Goal: Information Seeking & Learning: Learn about a topic

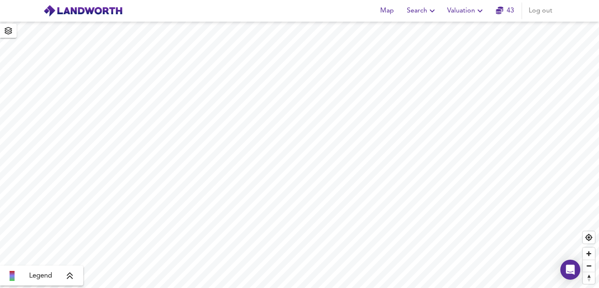
click at [427, 13] on span "Search" at bounding box center [422, 11] width 30 height 12
click at [409, 30] on li "New Search" at bounding box center [422, 29] width 82 height 15
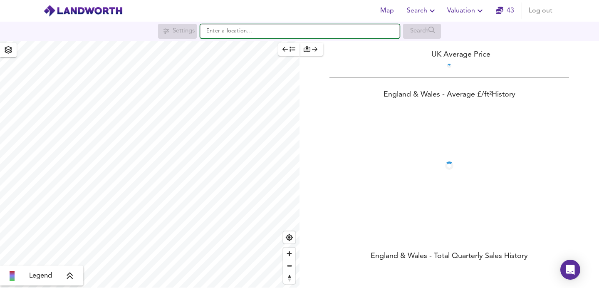
click at [240, 35] on input "text" at bounding box center [300, 31] width 200 height 14
paste input "[GEOGRAPHIC_DATA]"
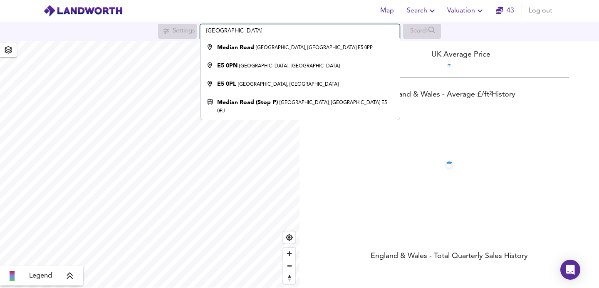
type input "[STREET_ADDRESS]"
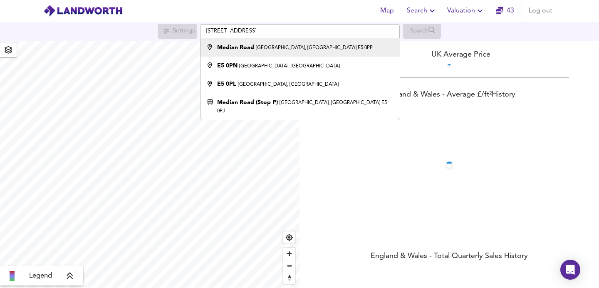
click at [256, 49] on small "[GEOGRAPHIC_DATA], [GEOGRAPHIC_DATA] E5 0PP" at bounding box center [314, 47] width 117 height 5
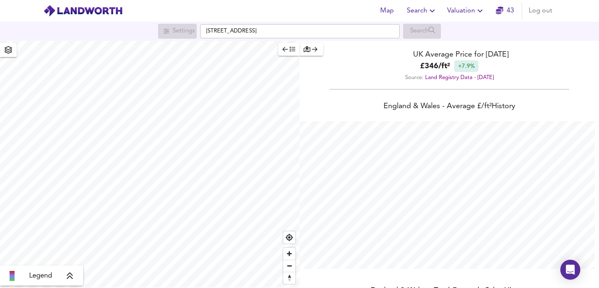
scroll to position [288, 599]
checkbox input "false"
checkbox input "true"
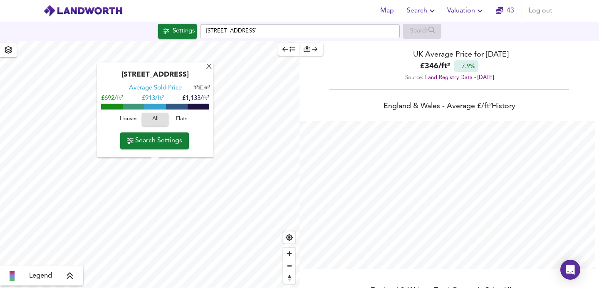
scroll to position [0, 0]
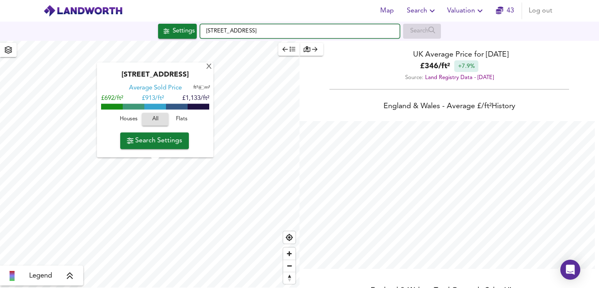
click at [342, 31] on input "[STREET_ADDRESS]" at bounding box center [300, 31] width 200 height 14
drag, startPoint x: 342, startPoint y: 31, endPoint x: 164, endPoint y: 27, distance: 177.7
click at [164, 27] on div "[STREET_ADDRESS] Search" at bounding box center [299, 31] width 599 height 15
paste input "[GEOGRAPHIC_DATA]"
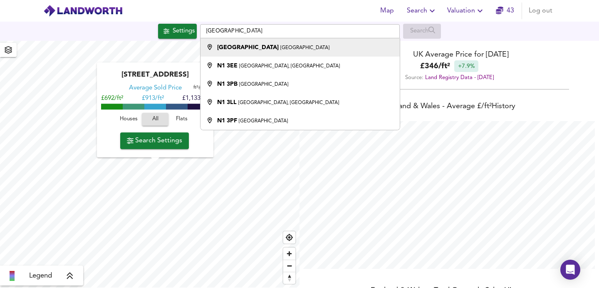
click at [280, 54] on li "[GEOGRAPHIC_DATA]" at bounding box center [300, 47] width 199 height 18
type input "[GEOGRAPHIC_DATA]"
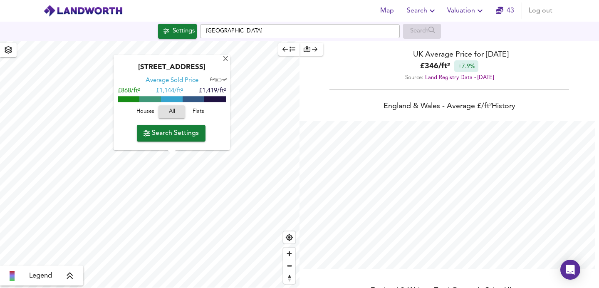
click at [149, 132] on span "Search Settings" at bounding box center [171, 133] width 55 height 12
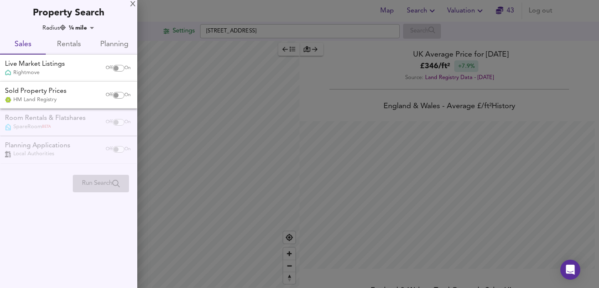
click at [112, 66] on input "checkbox" at bounding box center [116, 68] width 20 height 7
checkbox input "true"
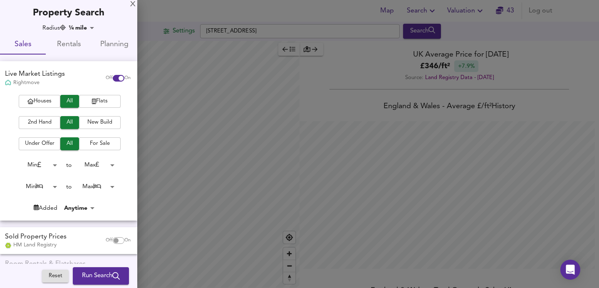
click at [35, 102] on span "Houses" at bounding box center [39, 102] width 33 height 10
click at [111, 238] on input "checkbox" at bounding box center [116, 240] width 20 height 7
checkbox input "true"
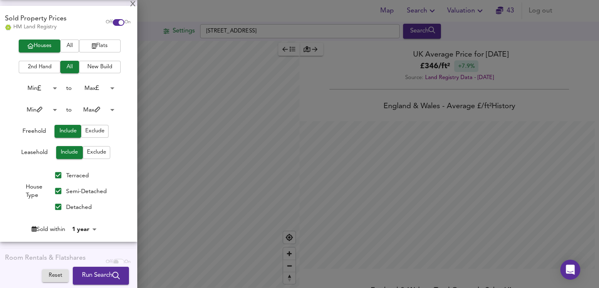
scroll to position [264, 0]
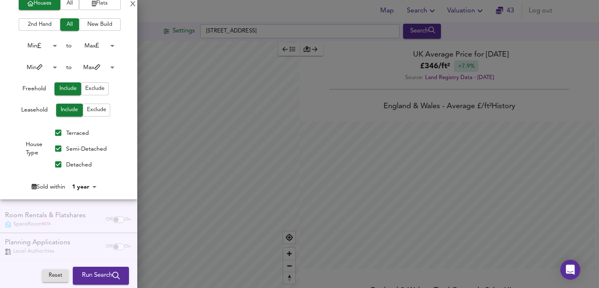
click at [88, 174] on div "Houses All Flats 2nd Hand All New Build Min 0 to Max 200000000 Min 0 to Max 100…" at bounding box center [68, 98] width 137 height 202
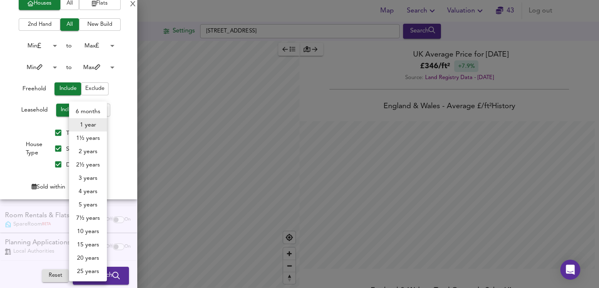
click at [88, 183] on body "Map Search Valuation 43 Log out Settings [GEOGRAPHIC_DATA] Search Legend UK Ave…" at bounding box center [299, 144] width 599 height 288
click at [86, 179] on li "3 years" at bounding box center [88, 177] width 38 height 13
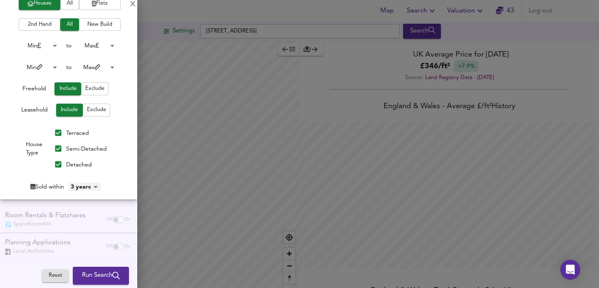
type input "36"
click at [95, 272] on span "Run Search" at bounding box center [101, 275] width 38 height 11
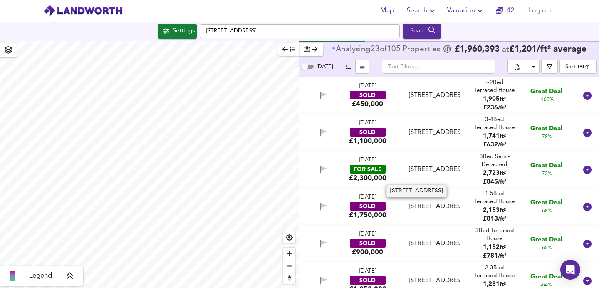
click at [410, 167] on div "[STREET_ADDRESS]" at bounding box center [434, 169] width 51 height 9
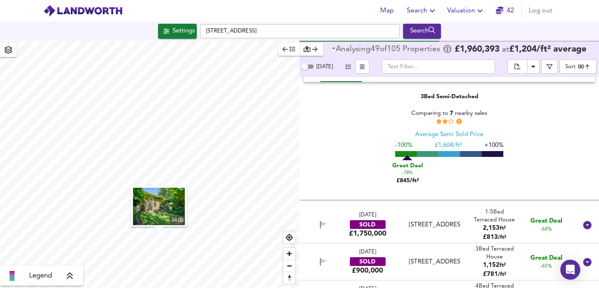
scroll to position [110, 0]
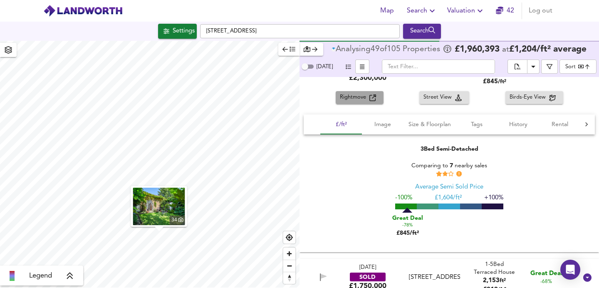
click at [366, 98] on span "Rightmove" at bounding box center [355, 98] width 30 height 10
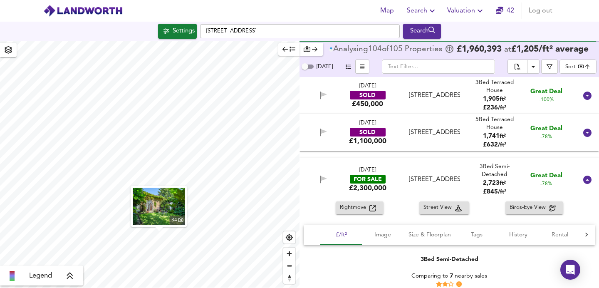
scroll to position [0, 0]
click at [581, 68] on body "Map Search Valuation 42 Log out Settings [GEOGRAPHIC_DATA] Search 34 Legend Ana…" at bounding box center [299, 144] width 599 height 288
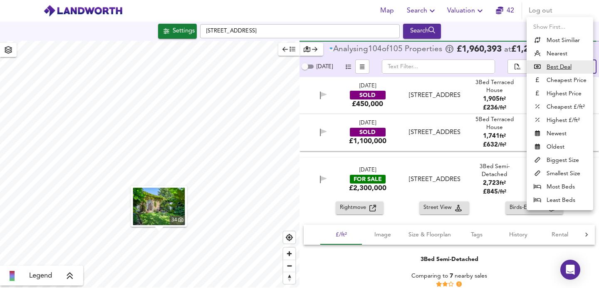
click at [560, 90] on li "Highest Price" at bounding box center [560, 93] width 67 height 13
type input "expensive"
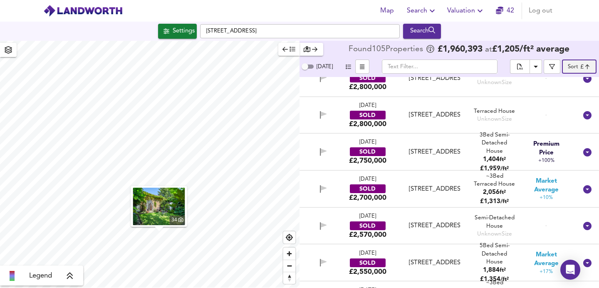
scroll to position [459, 0]
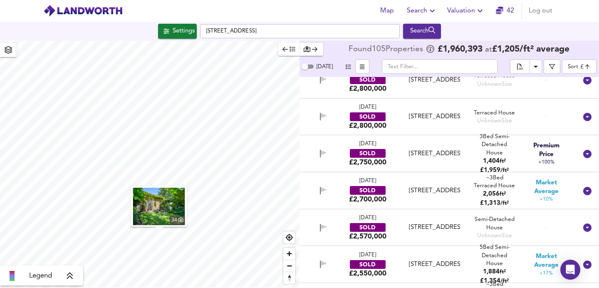
click at [397, 152] on div "[DATE] SOLD £2,750,000 [STREET_ADDRESS] [STREET_ADDRESS] 3 Bed Semi-Detached Ho…" at bounding box center [439, 153] width 276 height 27
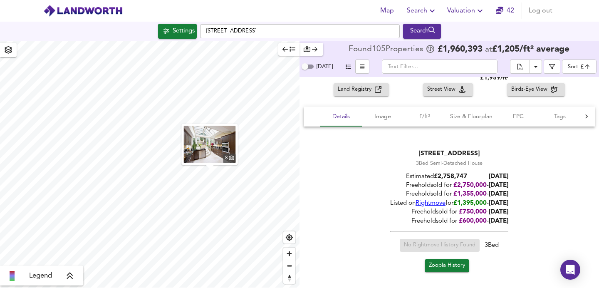
scroll to position [561, 0]
click at [433, 266] on span "Zoopla History" at bounding box center [447, 266] width 36 height 10
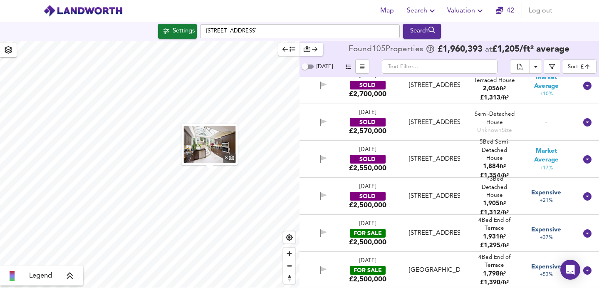
scroll to position [804, 0]
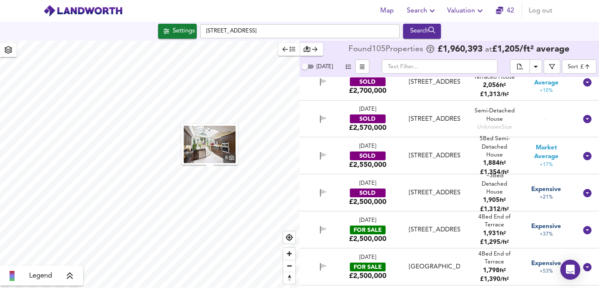
click at [404, 235] on div "[DATE] FOR SALE £2,500,000 [GEOGRAPHIC_DATA], [GEOGRAPHIC_DATA], [GEOGRAPHIC_DA…" at bounding box center [439, 229] width 276 height 27
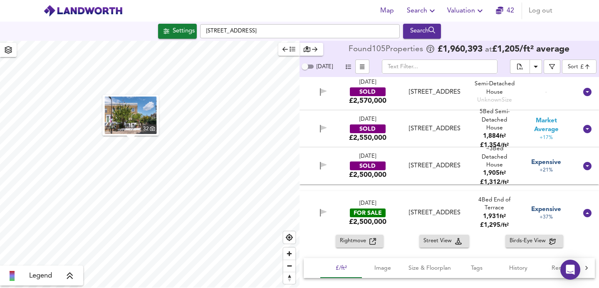
scroll to position [833, 0]
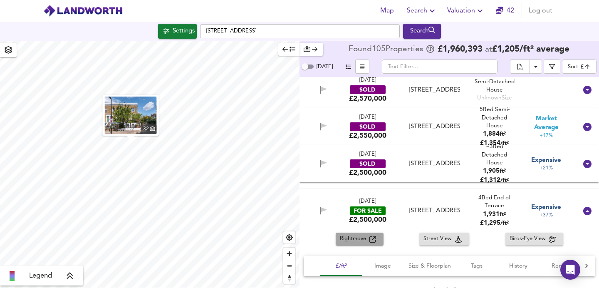
click at [380, 238] on button "Rightmove" at bounding box center [360, 239] width 48 height 13
